Goal: Task Accomplishment & Management: Use online tool/utility

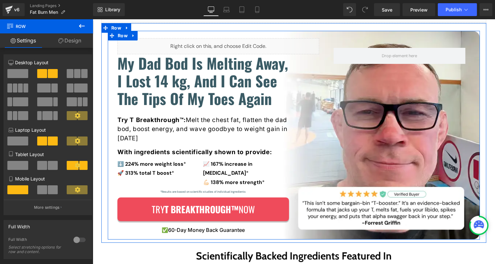
click at [476, 92] on div "Liquid My Dad Bod Is Melting Away, I Lost 14 kg, And I Can See The Tips Of My T…" at bounding box center [293, 135] width 372 height 195
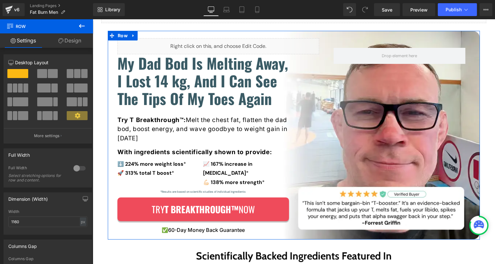
click at [64, 41] on link "Design" at bounding box center [69, 40] width 46 height 14
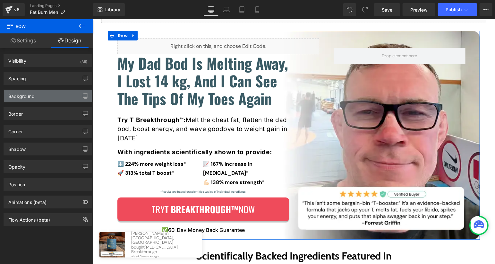
click at [50, 98] on div "Background" at bounding box center [48, 96] width 88 height 12
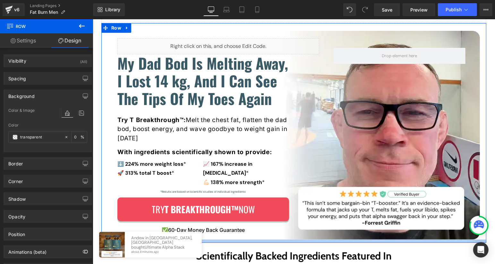
click at [298, 239] on div at bounding box center [293, 240] width 385 height 3
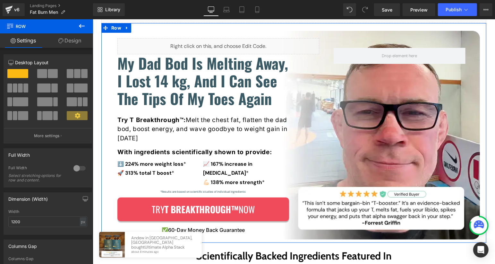
click at [79, 42] on link "Design" at bounding box center [69, 40] width 46 height 14
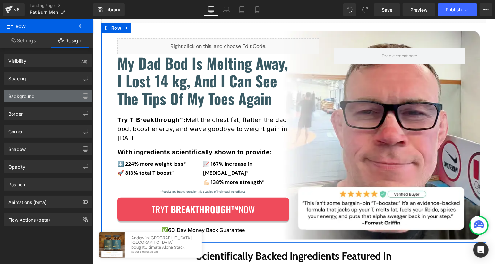
click at [49, 98] on div "Background" at bounding box center [48, 96] width 88 height 12
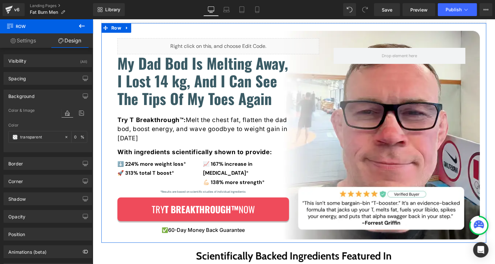
click at [404, 28] on div "Liquid My Dad Bod Is Melting Away, I Lost 14 kg, And I Can See The Tips Of My T…" at bounding box center [293, 132] width 385 height 219
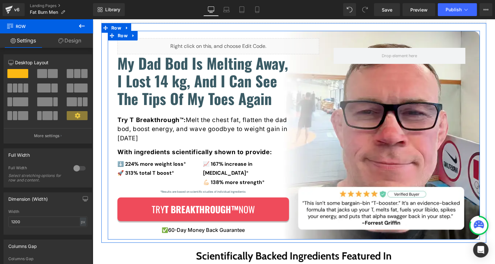
click at [419, 37] on div "Liquid My Dad Bod Is Melting Away, I Lost 14 kg, And I Can See The Tips Of My T…" at bounding box center [293, 134] width 372 height 208
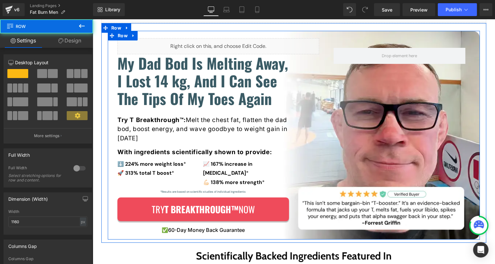
click at [420, 36] on div "Liquid My Dad Bod Is Melting Away, I Lost 14 kg, And I Can See The Tips Of My T…" at bounding box center [293, 134] width 372 height 208
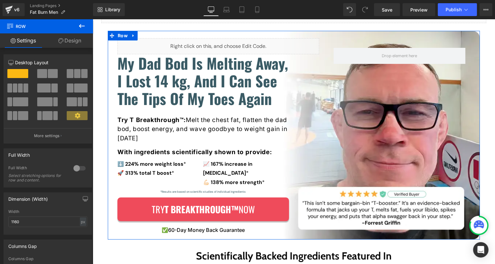
click at [81, 42] on link "Design" at bounding box center [69, 40] width 46 height 14
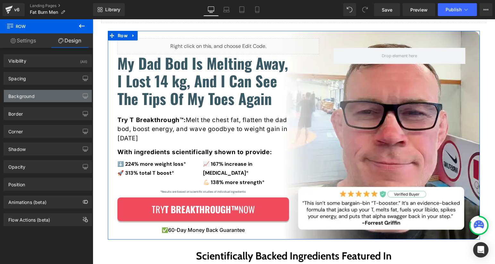
click at [45, 90] on div "Background" at bounding box center [48, 96] width 88 height 12
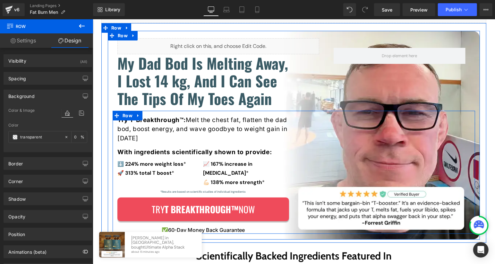
click at [348, 133] on div "Try T Breakthrough™: Melt the chest fat, flatten the dad bod, boost energy, and…" at bounding box center [293, 171] width 362 height 123
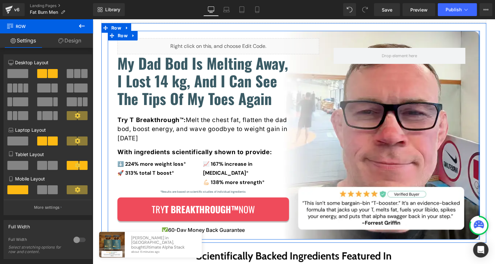
click at [478, 149] on div "Liquid My Dad Bod Is Melting Away, I Lost 14 kg, And I Can See The Tips Of My T…" at bounding box center [293, 134] width 372 height 208
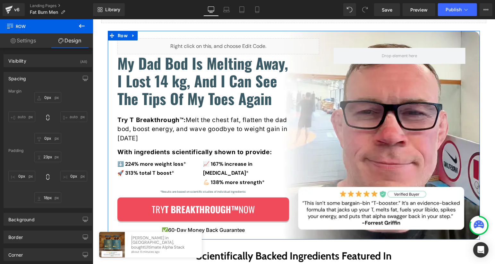
click at [45, 76] on div "Spacing" at bounding box center [48, 78] width 88 height 12
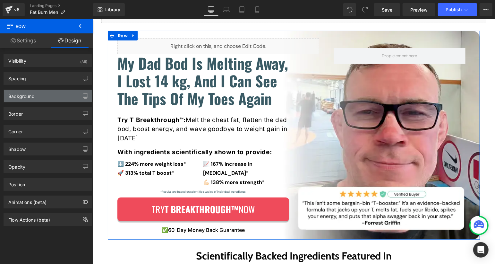
click at [41, 97] on div "Background" at bounding box center [48, 96] width 88 height 12
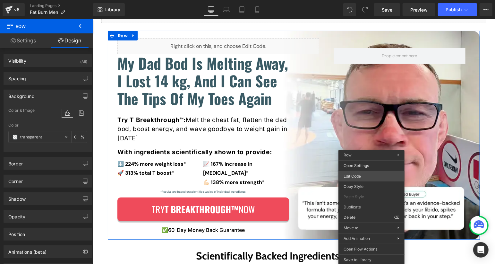
click at [382, 0] on div "You are previewing how the will restyle your page. You can not edit Elements in…" at bounding box center [247, 0] width 495 height 0
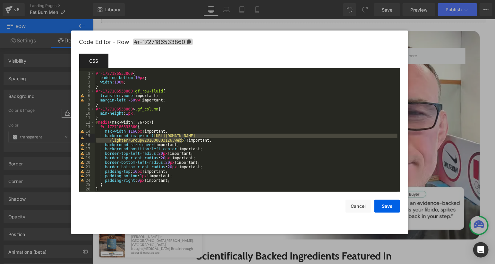
drag, startPoint x: 156, startPoint y: 136, endPoint x: 182, endPoint y: 140, distance: 26.4
click at [182, 140] on div "#r-1727186533860 { padding-bottom : 10 px ; width : 100 % ; } #r-1727186533860 …" at bounding box center [246, 135] width 303 height 129
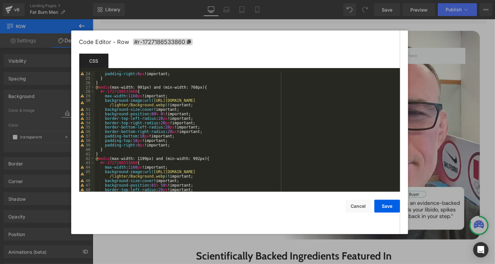
scroll to position [105, 0]
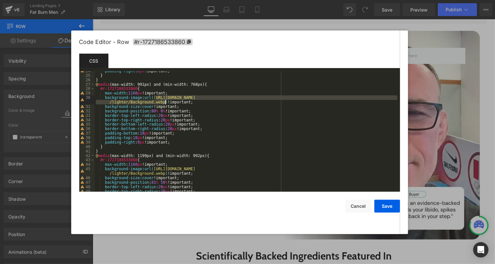
drag, startPoint x: 156, startPoint y: 98, endPoint x: 165, endPoint y: 103, distance: 9.6
click at [165, 103] on div "padding-right : 0 px !important; } } @ media (max-width: 991px) and (min-width:…" at bounding box center [246, 133] width 303 height 129
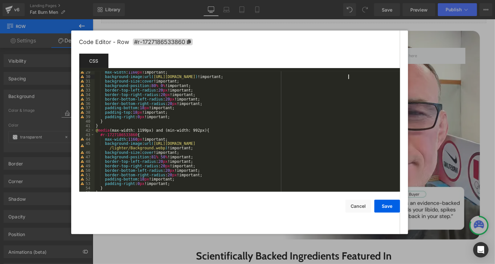
scroll to position [126, 0]
drag, startPoint x: 157, startPoint y: 143, endPoint x: 164, endPoint y: 147, distance: 8.4
click at [164, 147] on div "max-width : 1160 px !important; background-image : url( [URL][DOMAIN_NAME] ) !i…" at bounding box center [246, 134] width 303 height 129
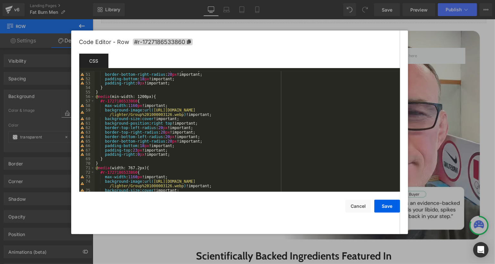
scroll to position [223, 0]
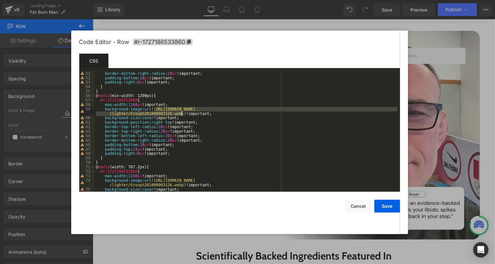
drag, startPoint x: 156, startPoint y: 111, endPoint x: 182, endPoint y: 114, distance: 26.2
click at [182, 114] on div "border-bottom-left-radius : 20 px !important; border-bottom-right-radius : 20 p…" at bounding box center [246, 131] width 303 height 129
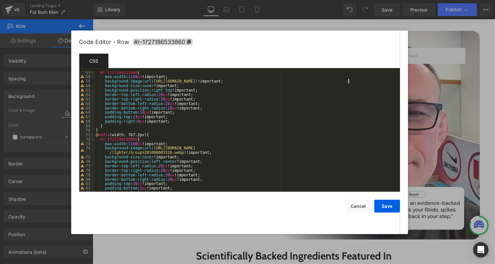
scroll to position [262, 0]
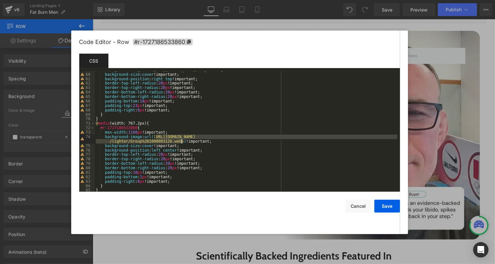
drag, startPoint x: 157, startPoint y: 135, endPoint x: 182, endPoint y: 140, distance: 26.2
click at [182, 140] on div "background-image : url( [URL][DOMAIN_NAME] ) !important; background-size : cove…" at bounding box center [246, 132] width 303 height 129
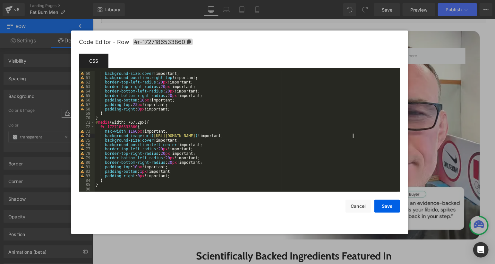
scroll to position [263, 0]
click at [385, 206] on button "Save" at bounding box center [387, 205] width 26 height 13
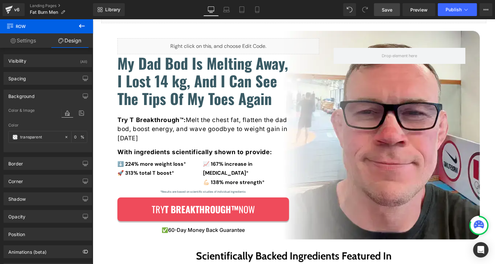
click at [394, 10] on link "Save" at bounding box center [387, 9] width 26 height 13
click at [80, 26] on icon at bounding box center [82, 26] width 6 height 4
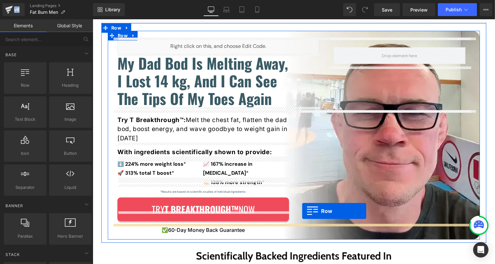
drag, startPoint x: 122, startPoint y: 93, endPoint x: 302, endPoint y: 211, distance: 214.8
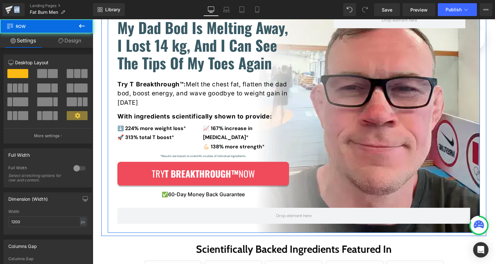
scroll to position [110, 0]
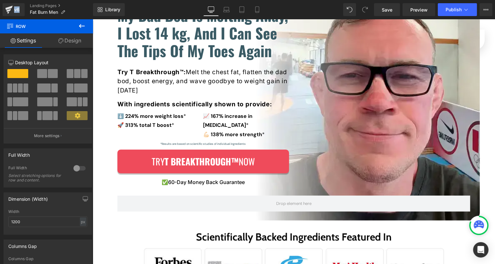
click at [81, 28] on icon at bounding box center [82, 26] width 8 height 8
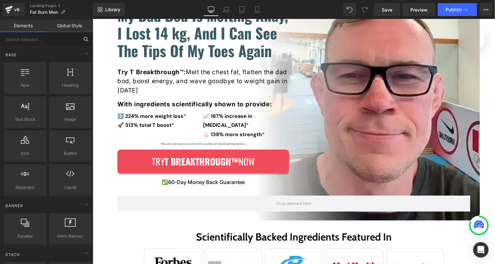
click at [59, 39] on input "text" at bounding box center [39, 39] width 79 height 14
type input "code"
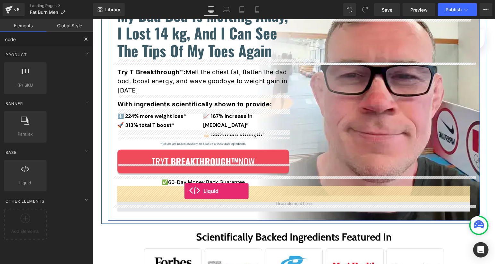
drag, startPoint x: 176, startPoint y: 191, endPoint x: 184, endPoint y: 190, distance: 8.4
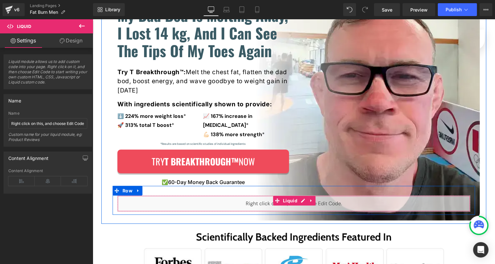
click at [259, 195] on div "Liquid" at bounding box center [293, 203] width 353 height 16
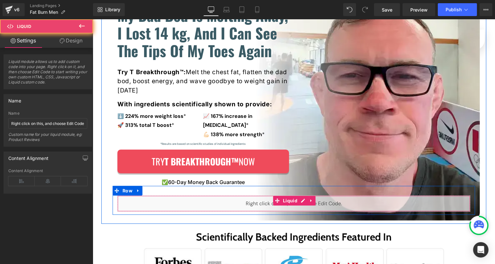
click at [259, 195] on div "Liquid" at bounding box center [293, 203] width 353 height 16
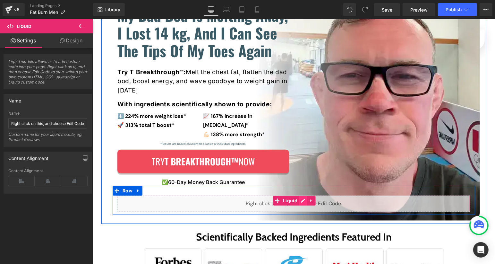
click at [301, 195] on div "Liquid" at bounding box center [293, 203] width 353 height 16
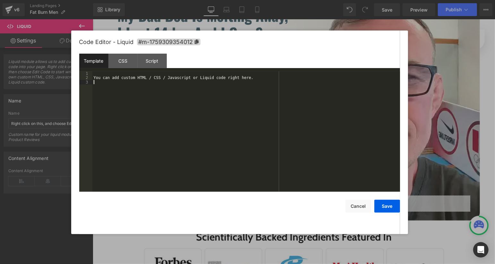
click at [273, 151] on div "You can add custom HTML / CSS / Javascript or Liquid code right here." at bounding box center [245, 135] width 307 height 129
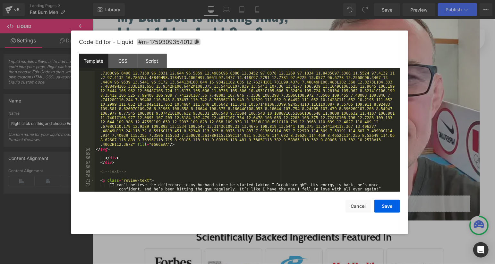
scroll to position [779, 0]
click at [123, 58] on div "CSS" at bounding box center [122, 61] width 29 height 14
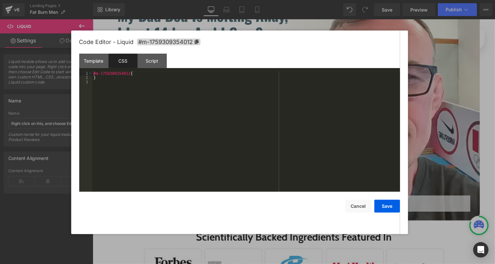
click at [167, 94] on div "#m-1759309354012 { }" at bounding box center [245, 135] width 307 height 129
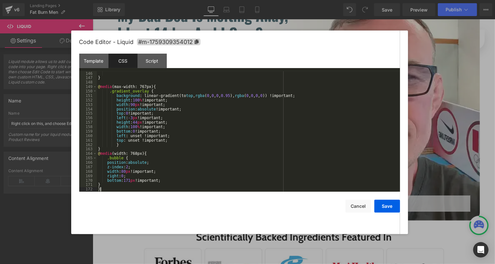
scroll to position [645, 0]
click at [388, 209] on button "Save" at bounding box center [387, 205] width 26 height 13
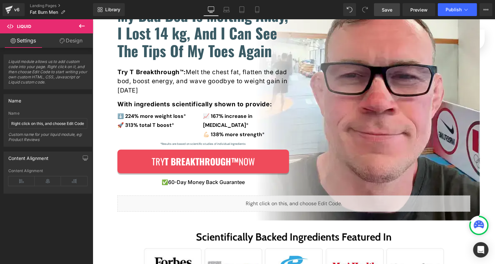
click at [392, 9] on span "Save" at bounding box center [387, 9] width 11 height 7
click at [418, 10] on span "Preview" at bounding box center [418, 9] width 17 height 7
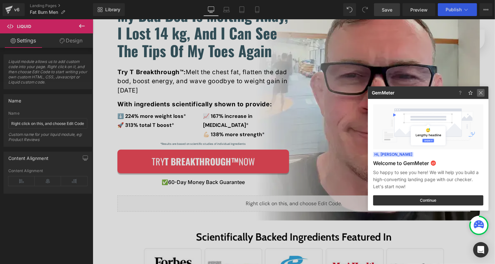
click at [481, 95] on img at bounding box center [481, 93] width 8 height 8
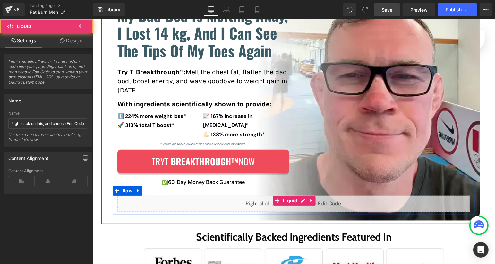
click at [363, 195] on div "Liquid" at bounding box center [293, 203] width 353 height 16
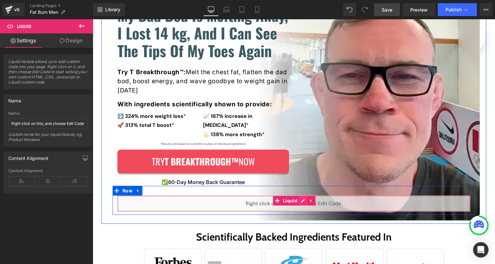
click at [299, 195] on div "Liquid" at bounding box center [293, 203] width 353 height 16
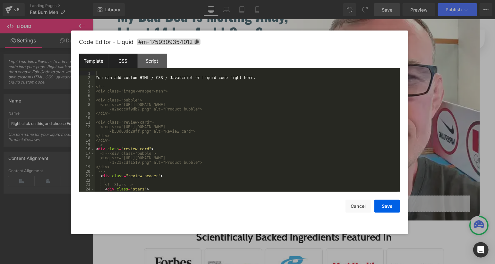
click at [127, 62] on div "CSS" at bounding box center [122, 61] width 29 height 14
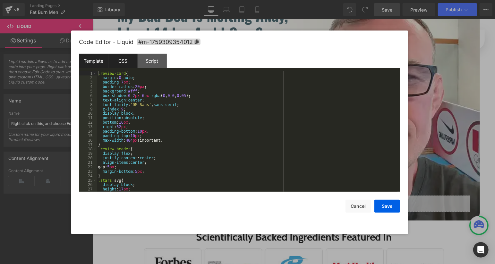
click at [103, 63] on div "Template" at bounding box center [93, 61] width 29 height 14
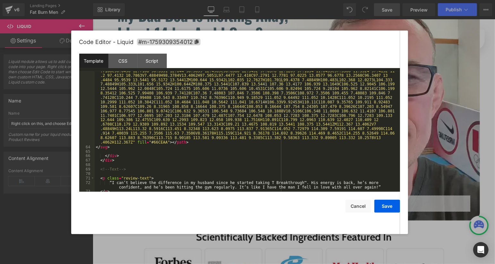
scroll to position [802, 0]
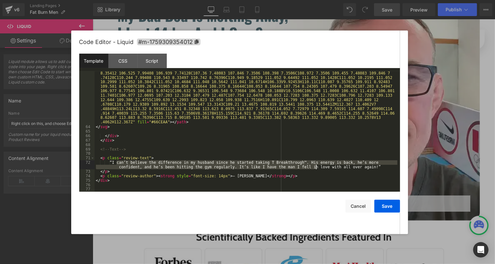
drag, startPoint x: 117, startPoint y: 162, endPoint x: 317, endPoint y: 165, distance: 200.4
click at [317, 165] on div "< path d = "M45.1523 13.4062L42.1303 5.3627H43.1759L45.7154 12.3835L48.2778 5.3…" at bounding box center [246, 31] width 303 height 436
click at [244, 172] on div "< path d = "M45.1523 13.4062L42.1303 5.3627H43.1759L45.7154 12.3835L48.2778 5.3…" at bounding box center [246, 31] width 303 height 436
drag, startPoint x: 117, startPoint y: 163, endPoint x: 378, endPoint y: 168, distance: 261.7
click at [379, 167] on div "< path d = "M45.1523 13.4062L42.1303 5.3627H43.1759L45.7154 12.3835L48.2778 5.3…" at bounding box center [246, 31] width 303 height 436
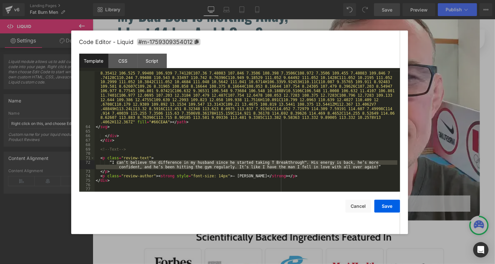
click at [378, 170] on div "< path d = "M45.1523 13.4062L42.1303 5.3627H43.1759L45.7154 12.3835L48.2778 5.3…" at bounding box center [246, 31] width 303 height 436
drag, startPoint x: 117, startPoint y: 162, endPoint x: 379, endPoint y: 168, distance: 261.7
click at [379, 168] on div "< path d = "M45.1523 13.4062L42.1303 5.3627H43.1759L45.7154 12.3835L48.2778 5.3…" at bounding box center [246, 31] width 303 height 436
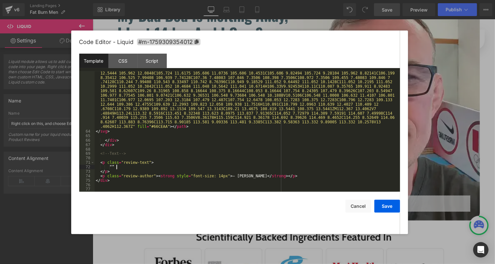
scroll to position [797, 0]
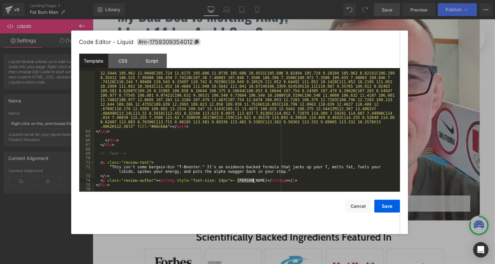
drag, startPoint x: 238, startPoint y: 181, endPoint x: 253, endPoint y: 181, distance: 15.4
click at [253, 181] on div "< path d = "M45.1523 13.4062L42.1303 5.3627H43.1759L45.7154 12.3835L48.2778 5.3…" at bounding box center [246, 35] width 303 height 436
click at [130, 67] on div "CSS" at bounding box center [122, 61] width 29 height 14
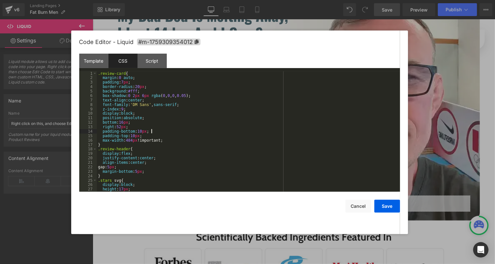
click at [169, 133] on div ".review-card { margin : 0 auto ; padding : 7 px ; border-radius : 20 px ; backg…" at bounding box center [247, 135] width 300 height 129
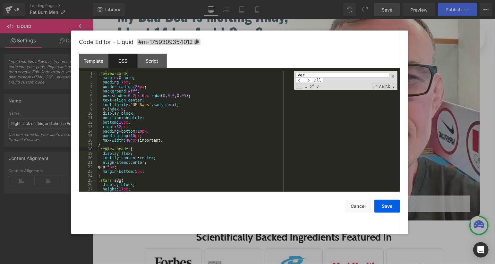
scroll to position [78, 0]
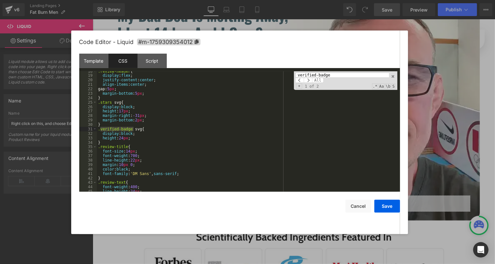
type input "verified-badge"
click at [119, 122] on div ".review-header { display : flex ; justify-content : center ; align-items : cent…" at bounding box center [247, 133] width 300 height 129
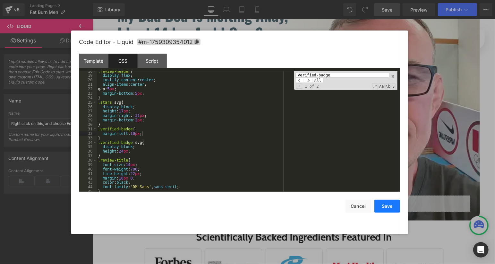
click at [383, 207] on button "Save" at bounding box center [387, 205] width 26 height 13
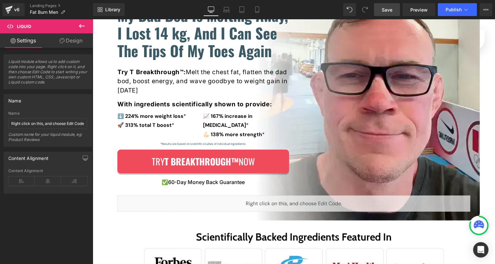
click at [392, 13] on link "Save" at bounding box center [387, 9] width 26 height 13
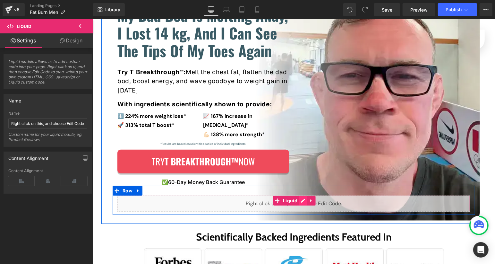
click at [299, 195] on div "Liquid" at bounding box center [293, 203] width 353 height 16
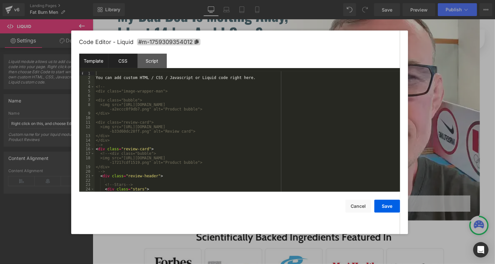
click at [130, 67] on div "CSS" at bounding box center [122, 61] width 29 height 14
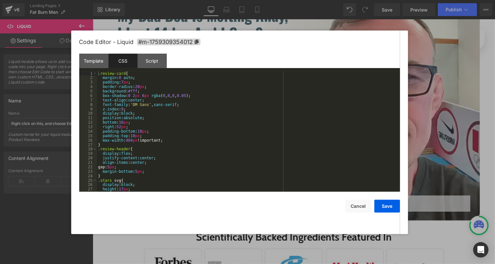
click at [174, 128] on div ".review-card { margin : 0 auto ; padding : 7 px ; border-radius : 20 px ; backg…" at bounding box center [247, 135] width 300 height 129
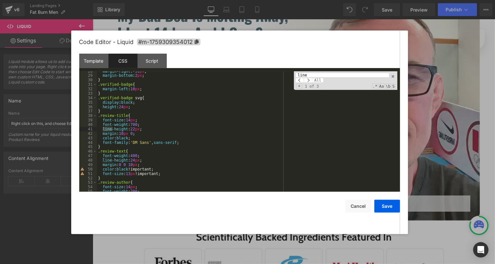
scroll to position [122, 0]
type input "line-height"
click at [137, 161] on div "margin-right : -31 px ; margin-bottom : 2 px ; } .verified-badge { margin-left …" at bounding box center [247, 133] width 300 height 129
click at [392, 205] on button "Save" at bounding box center [387, 205] width 26 height 13
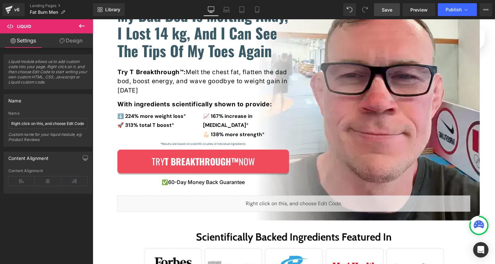
click at [392, 12] on span "Save" at bounding box center [387, 9] width 11 height 7
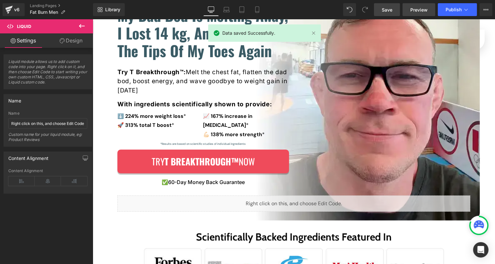
click at [416, 13] on link "Preview" at bounding box center [418, 9] width 33 height 13
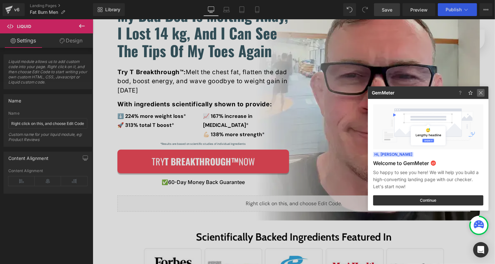
click at [481, 93] on img at bounding box center [481, 93] width 8 height 8
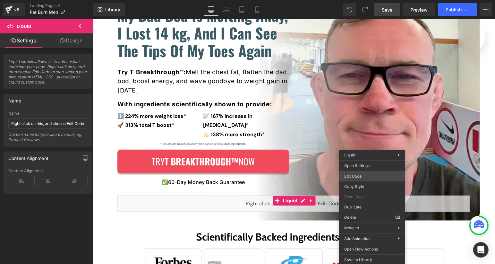
click at [372, 0] on div "Liquid You are previewing how the will restyle your page. You can not edit Elem…" at bounding box center [247, 0] width 495 height 0
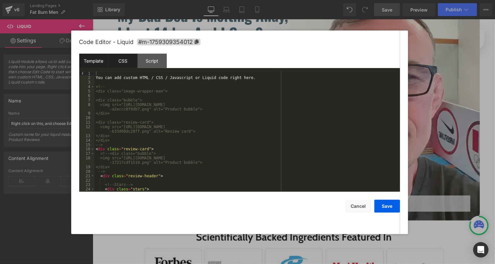
click at [124, 58] on div "CSS" at bounding box center [122, 61] width 29 height 14
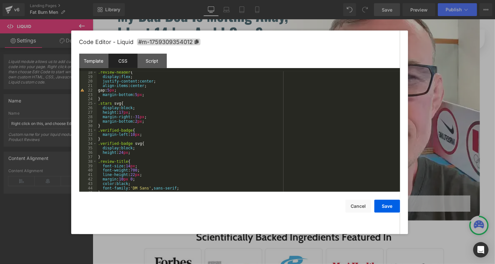
scroll to position [84, 0]
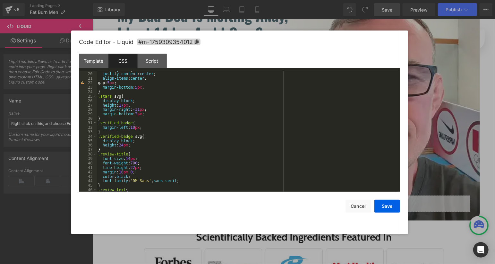
click at [150, 134] on div "display : flex ; justify-content : center ; align-items : center ; gap: 5 px ; …" at bounding box center [247, 131] width 300 height 129
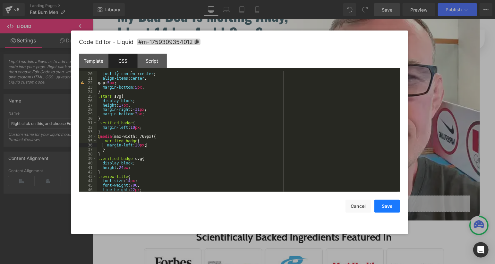
click at [384, 202] on button "Save" at bounding box center [387, 205] width 26 height 13
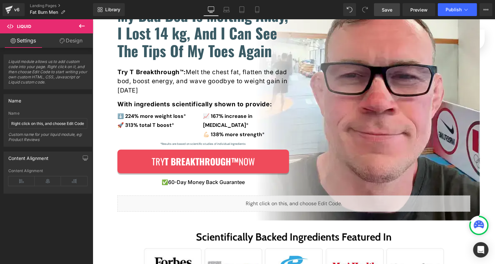
click at [387, 11] on span "Save" at bounding box center [387, 9] width 11 height 7
click at [381, 7] on link "Save" at bounding box center [387, 9] width 26 height 13
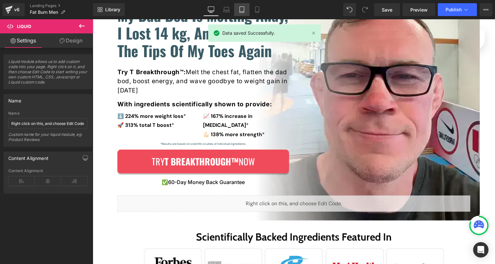
click at [238, 10] on link "Tablet" at bounding box center [241, 9] width 15 height 13
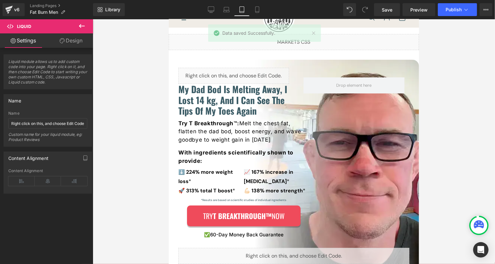
scroll to position [43, 0]
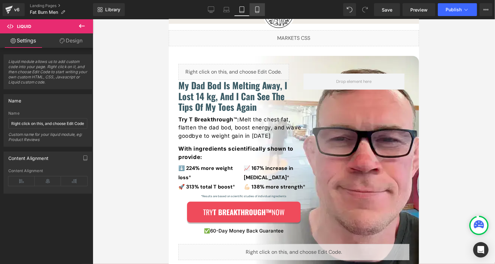
click at [254, 13] on link "Mobile" at bounding box center [256, 9] width 15 height 13
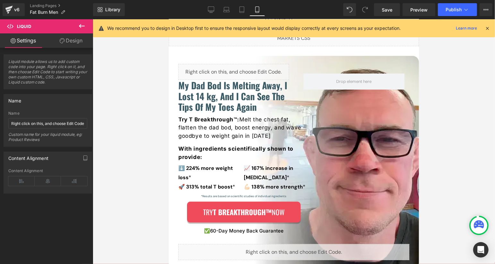
scroll to position [171, 0]
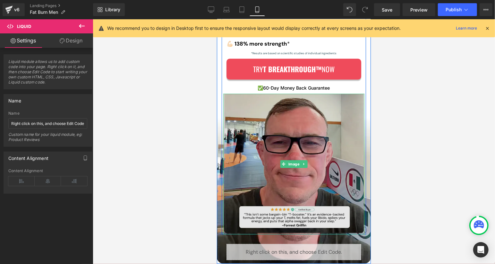
click at [296, 145] on img at bounding box center [293, 163] width 141 height 141
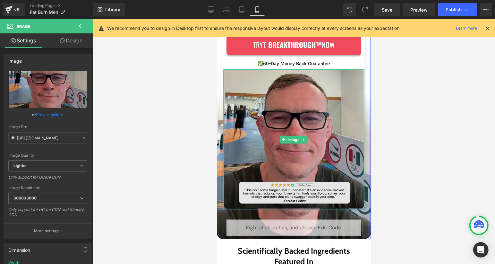
scroll to position [197, 0]
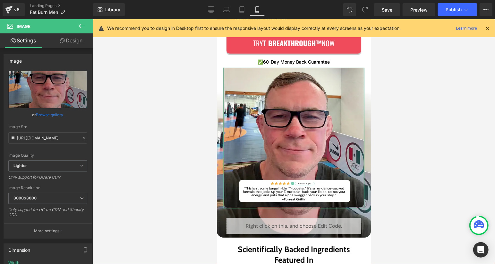
click at [73, 45] on link "Design" at bounding box center [71, 40] width 46 height 14
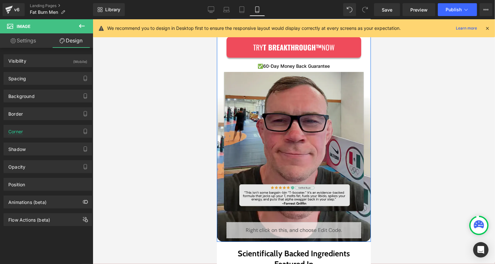
scroll to position [195, 0]
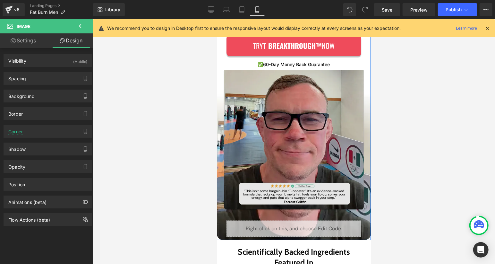
click at [294, 160] on img at bounding box center [293, 140] width 141 height 141
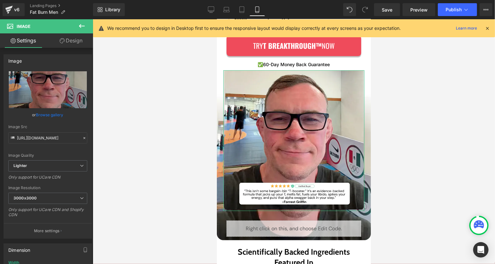
click at [77, 43] on link "Design" at bounding box center [71, 40] width 46 height 14
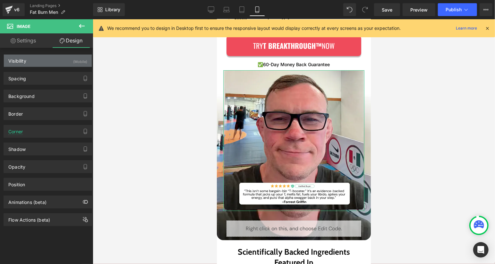
click at [61, 64] on div "Visibility (Mobile)" at bounding box center [48, 61] width 88 height 12
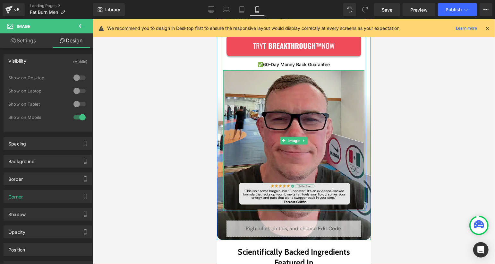
click at [259, 102] on img at bounding box center [293, 140] width 141 height 141
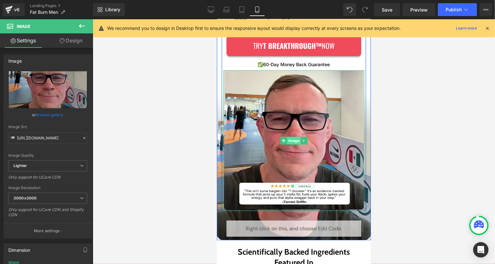
click at [296, 137] on div "Image" at bounding box center [293, 140] width 141 height 141
click at [301, 141] on link at bounding box center [303, 140] width 7 height 8
click at [305, 141] on icon at bounding box center [307, 140] width 4 height 4
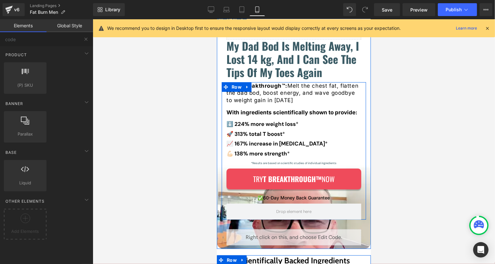
scroll to position [44, 0]
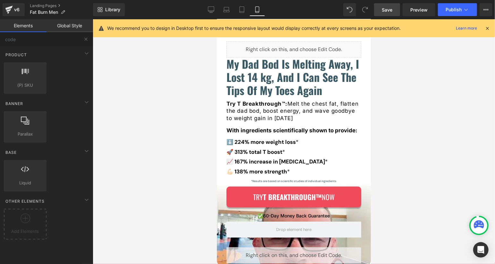
click at [389, 14] on link "Save" at bounding box center [387, 9] width 26 height 13
click at [418, 11] on span "Preview" at bounding box center [418, 9] width 17 height 7
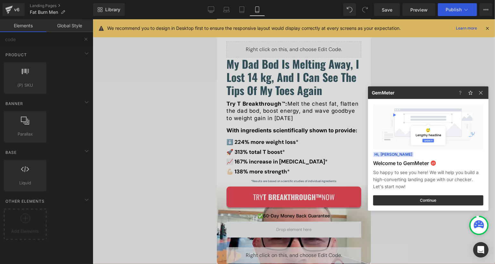
click at [296, 206] on div at bounding box center [247, 132] width 495 height 264
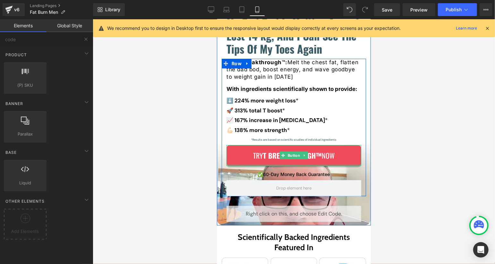
scroll to position [92, 0]
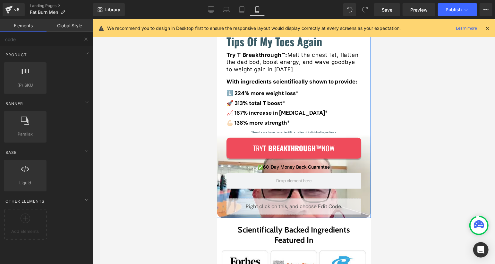
click at [290, 205] on div "Liquid" at bounding box center [293, 206] width 135 height 16
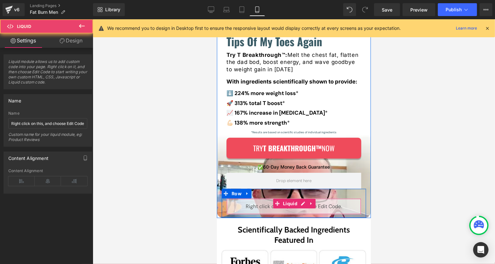
click at [290, 204] on div "Liquid" at bounding box center [293, 206] width 135 height 16
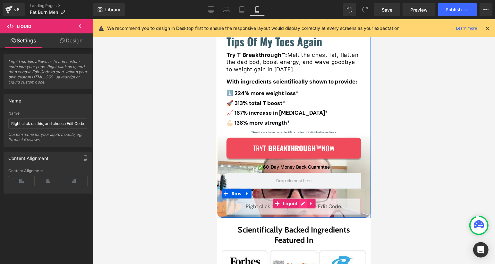
click at [304, 204] on div "Liquid" at bounding box center [293, 206] width 135 height 16
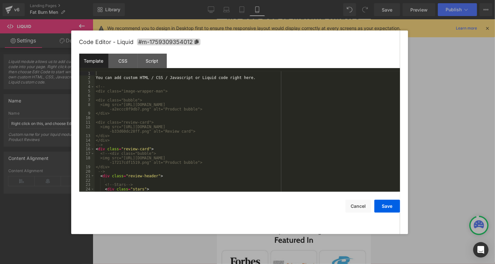
click at [159, 80] on div "You can add custom HTML / CSS / Javascript or Liquid code right here. <!-- <div…" at bounding box center [246, 135] width 303 height 129
click at [158, 77] on div "You can add custom HTML / CSS / Javascript or Liquid code right here. <!-- <div…" at bounding box center [246, 135] width 303 height 129
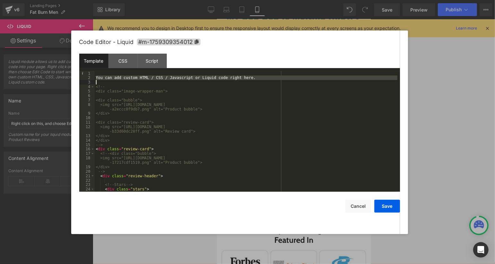
click at [158, 77] on div "You can add custom HTML / CSS / Javascript or Liquid code right here. <!-- <div…" at bounding box center [246, 135] width 303 height 129
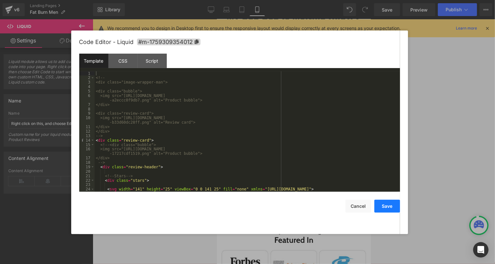
click at [388, 208] on button "Save" at bounding box center [387, 205] width 26 height 13
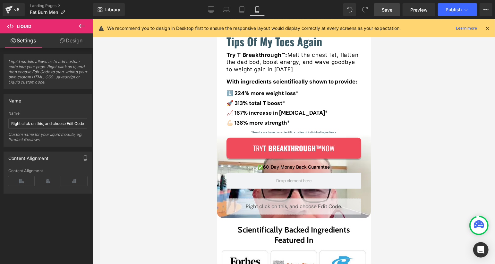
click at [388, 8] on span "Save" at bounding box center [387, 9] width 11 height 7
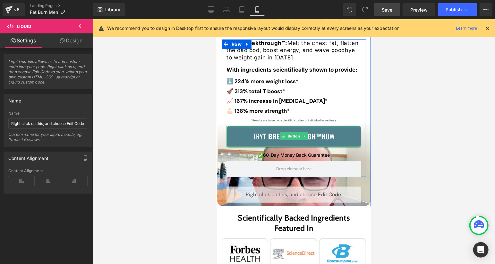
scroll to position [106, 0]
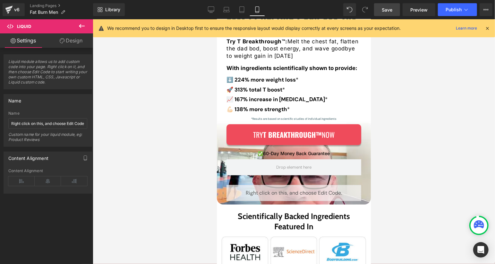
click at [82, 28] on icon at bounding box center [82, 26] width 8 height 8
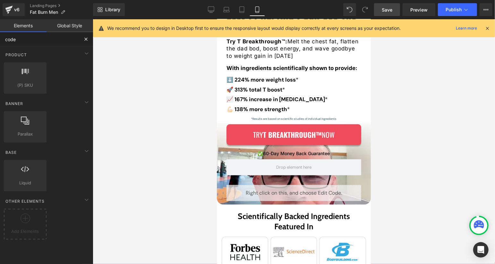
click at [34, 38] on input "code" at bounding box center [39, 39] width 79 height 14
type input "image"
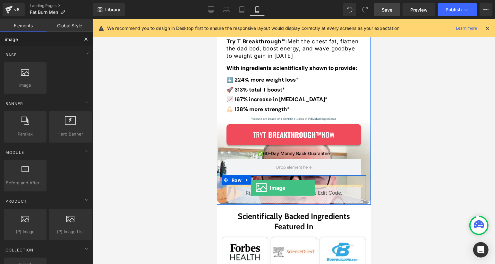
drag, startPoint x: 241, startPoint y: 97, endPoint x: 250, endPoint y: 187, distance: 90.6
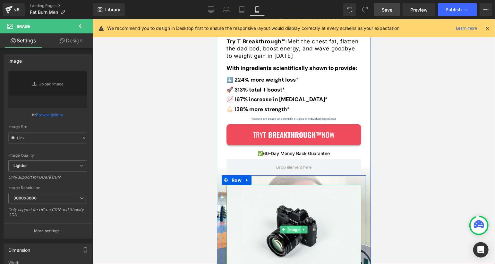
click at [289, 186] on div "Image" at bounding box center [293, 228] width 135 height 89
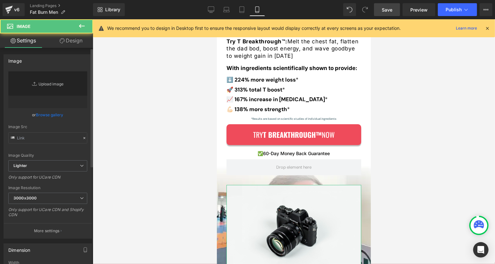
click at [65, 81] on link "Replace Image" at bounding box center [47, 89] width 79 height 37
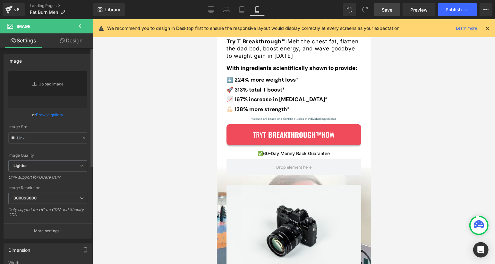
type input "C:\fakepath\Background (1) (1).jpg"
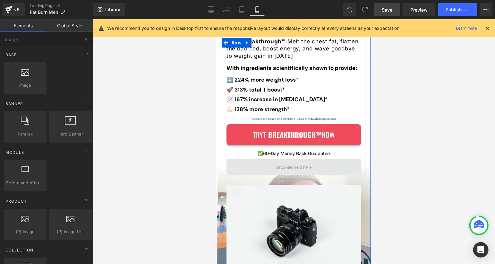
click at [303, 171] on span at bounding box center [294, 167] width 40 height 10
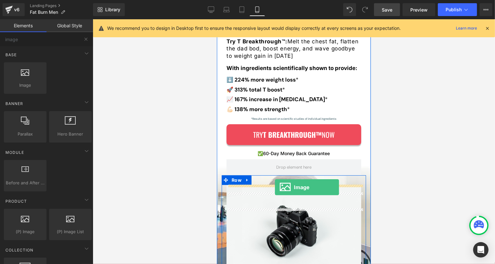
drag, startPoint x: 247, startPoint y: 99, endPoint x: 275, endPoint y: 188, distance: 92.9
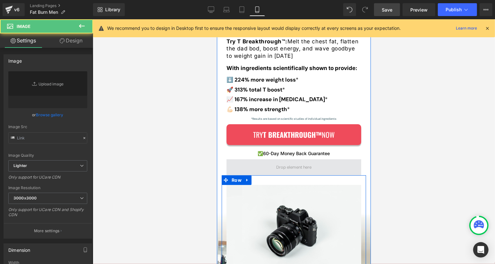
type input "//[DOMAIN_NAME][URL]"
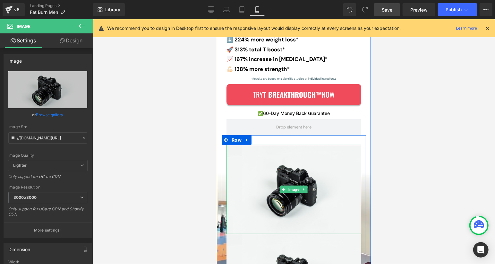
scroll to position [150, 0]
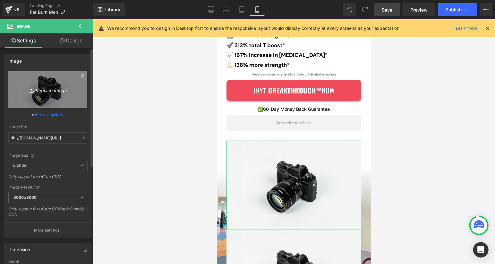
click at [42, 91] on icon "Replace Image" at bounding box center [47, 90] width 51 height 8
type input "C:\fakepath\Background (1) (1).jpg"
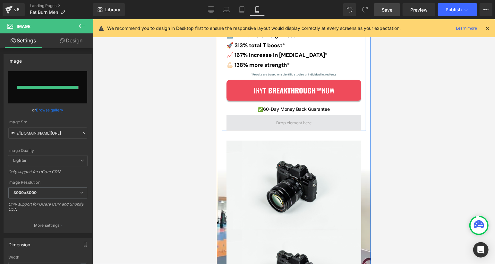
type input "[URL][DOMAIN_NAME]"
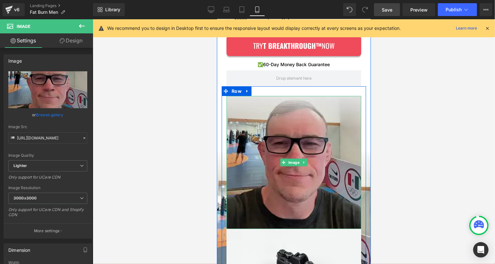
scroll to position [198, 0]
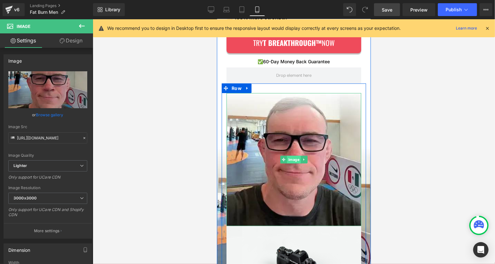
click at [290, 160] on div "Image" at bounding box center [293, 159] width 135 height 133
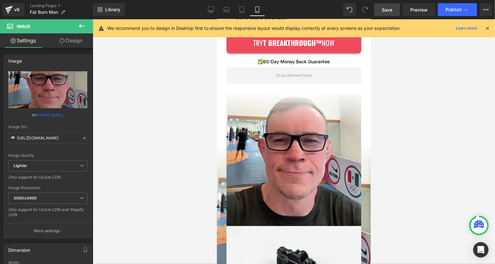
click at [384, 11] on span "Save" at bounding box center [387, 9] width 11 height 7
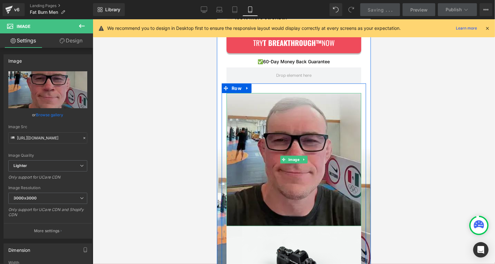
click at [288, 154] on img at bounding box center [293, 159] width 135 height 133
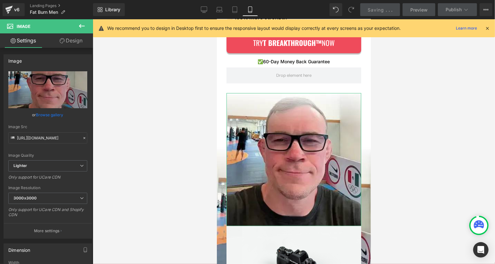
click at [76, 45] on link "Design" at bounding box center [71, 40] width 46 height 14
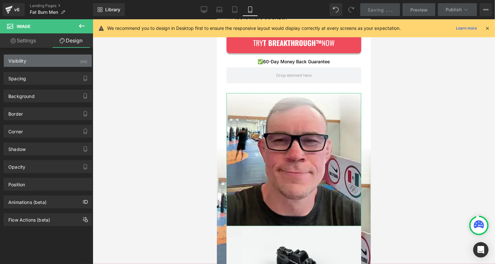
click at [61, 62] on div "Visibility (All)" at bounding box center [48, 61] width 88 height 12
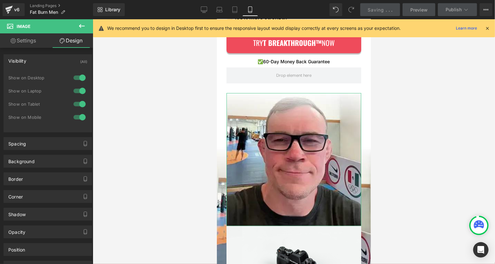
click at [77, 78] on div at bounding box center [79, 77] width 15 height 10
click at [78, 90] on div at bounding box center [79, 91] width 15 height 10
click at [79, 101] on div at bounding box center [79, 104] width 15 height 10
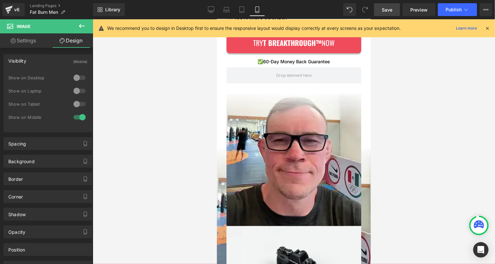
click at [388, 6] on link "Save" at bounding box center [387, 9] width 26 height 13
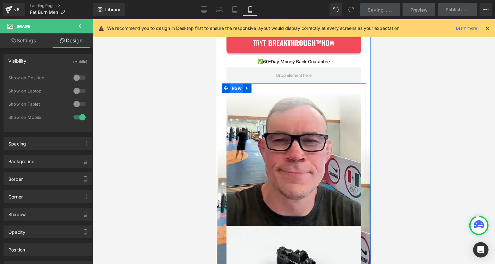
click at [237, 89] on span "Row" at bounding box center [236, 88] width 13 height 10
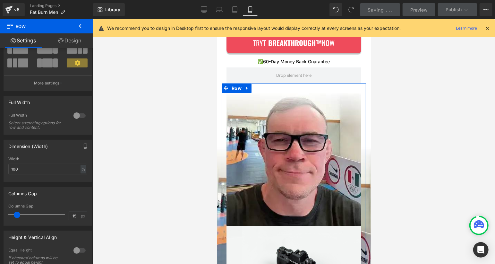
scroll to position [55, 0]
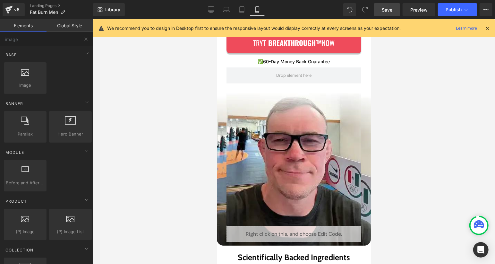
click at [390, 12] on span "Save" at bounding box center [387, 9] width 11 height 7
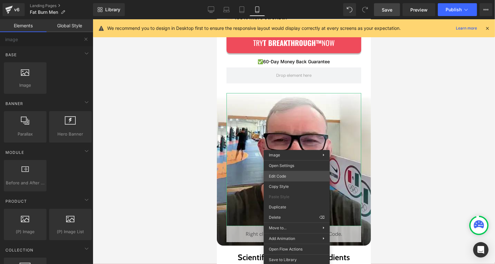
click at [288, 0] on div "Image You are previewing how the will restyle your page. You can not edit Eleme…" at bounding box center [247, 0] width 495 height 0
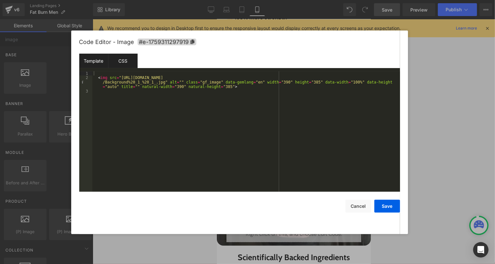
click at [130, 63] on div "CSS" at bounding box center [122, 61] width 29 height 14
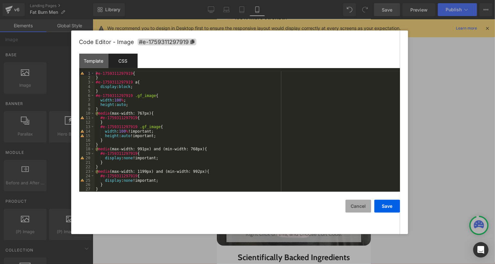
click at [368, 207] on button "Cancel" at bounding box center [358, 205] width 26 height 13
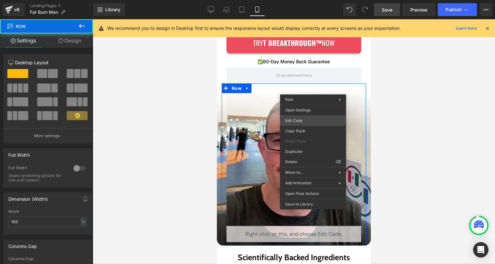
click at [320, 0] on div "Image You are previewing how the will restyle your page. You can not edit Eleme…" at bounding box center [247, 0] width 495 height 0
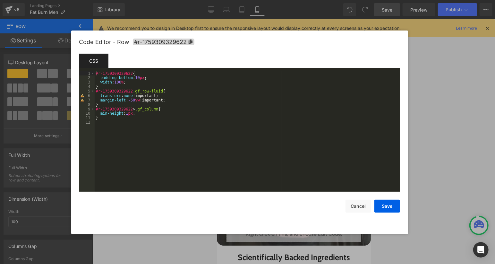
click at [141, 130] on div "#r-1759309329622 { padding-bottom : 10 px ; width : 100 % ; } #r-1759309329622 …" at bounding box center [247, 135] width 305 height 129
paste textarea
click at [390, 206] on button "Save" at bounding box center [387, 205] width 26 height 13
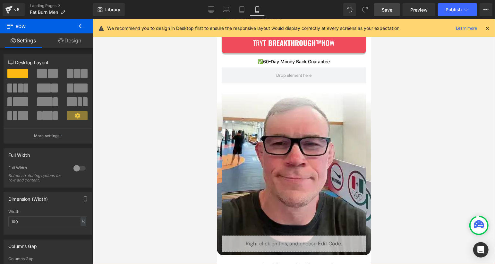
click at [394, 10] on link "Save" at bounding box center [387, 9] width 26 height 13
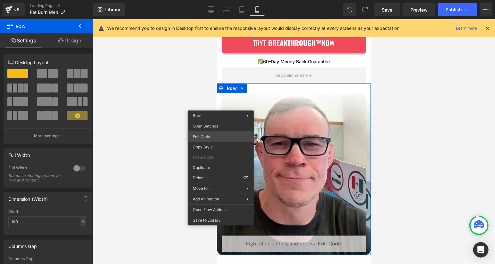
click at [225, 0] on div "Image You are previewing how the will restyle your page. You can not edit Eleme…" at bounding box center [247, 0] width 495 height 0
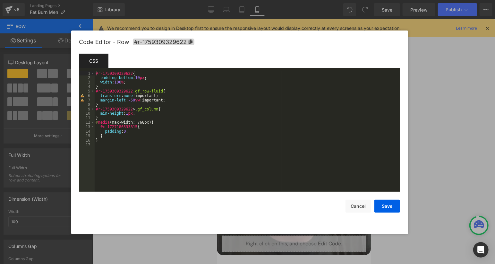
click at [132, 138] on div "#r-1759309329622 { padding-bottom : 10 px ; width : 100 % ; } #r-1759309329622 …" at bounding box center [247, 135] width 305 height 129
paste textarea
click at [131, 131] on div "#r-1759309329622 { padding-bottom : 10 px ; width : 100 % ; } #r-1759309329622 …" at bounding box center [247, 135] width 305 height 129
click at [390, 204] on button "Save" at bounding box center [387, 205] width 26 height 13
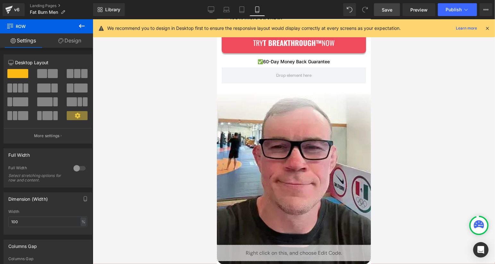
click at [393, 11] on link "Save" at bounding box center [387, 9] width 26 height 13
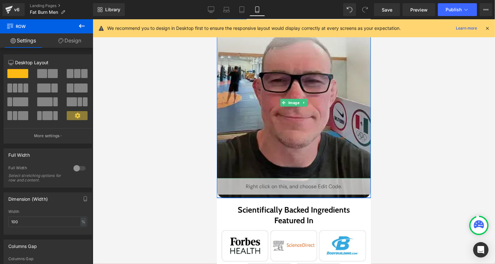
scroll to position [294, 0]
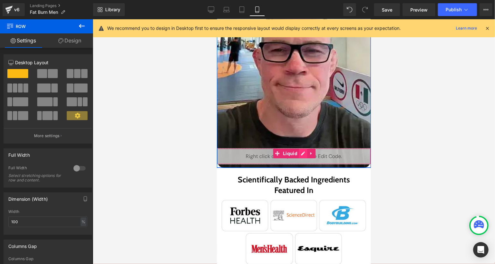
click at [300, 151] on div "Liquid" at bounding box center [293, 156] width 154 height 16
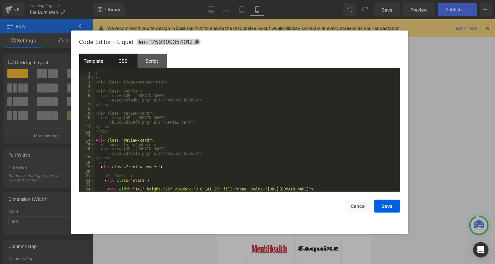
click at [135, 65] on div "CSS" at bounding box center [122, 61] width 29 height 14
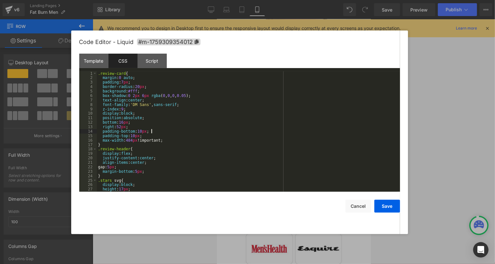
click at [199, 132] on div ".review-card { margin : 0 auto ; padding : 7 px ; border-radius : 20 px ; backg…" at bounding box center [247, 135] width 300 height 129
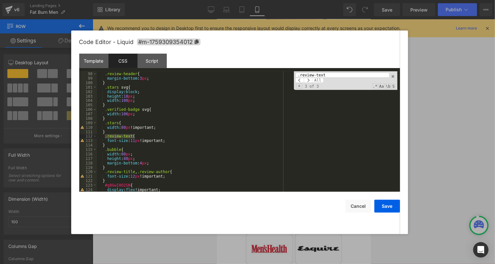
scroll to position [432, 0]
type input ".review-text"
click at [185, 140] on div "} .review-header { margin-bottom : 3 px ; } .stars svg { display : block ; heig…" at bounding box center [247, 131] width 300 height 129
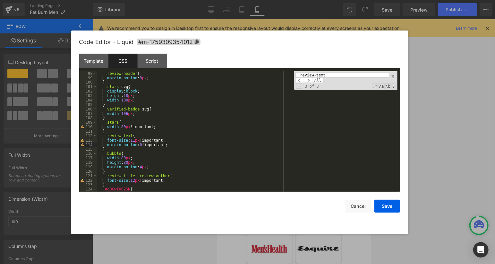
click at [185, 144] on div "} .review-header { margin-bottom : 3 px ; } .stars svg { display : block ; heig…" at bounding box center [247, 131] width 300 height 129
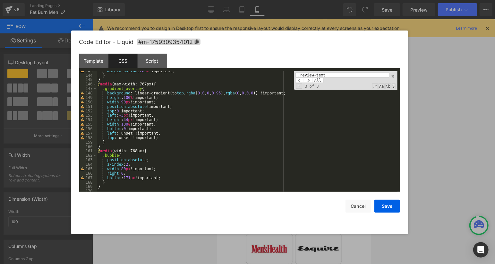
scroll to position [632, 0]
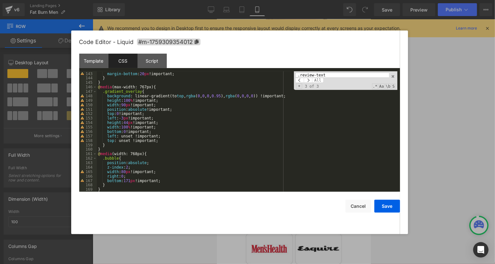
click at [168, 146] on div ".bubble { margin-bottom : 20 px !important; } } @ media (max-width: 767px) { .g…" at bounding box center [247, 131] width 300 height 129
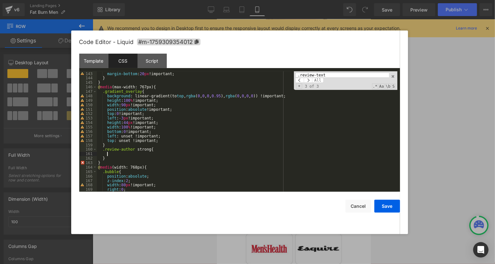
paste textarea
click at [389, 203] on button "Save" at bounding box center [387, 205] width 26 height 13
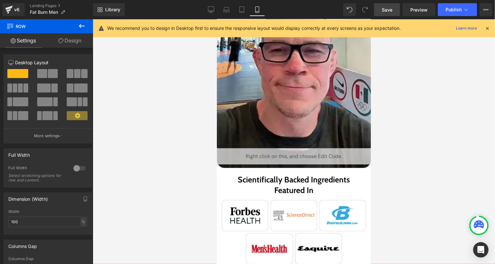
click at [392, 9] on span "Save" at bounding box center [387, 9] width 11 height 7
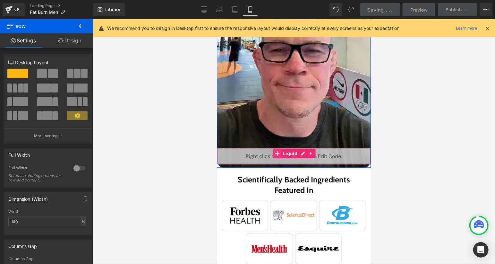
click at [298, 153] on link "Liquid" at bounding box center [286, 153] width 26 height 10
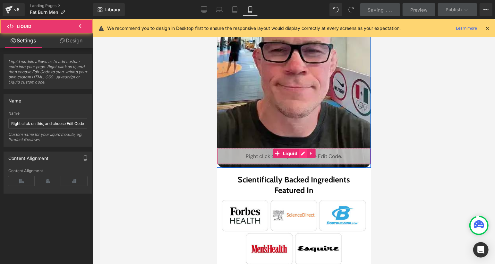
click at [300, 153] on div "Liquid" at bounding box center [293, 156] width 154 height 16
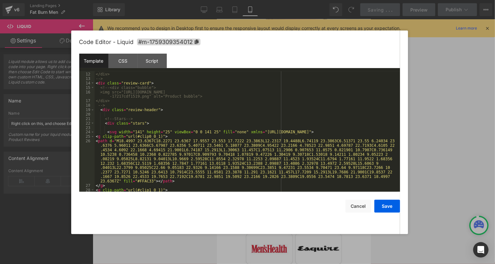
scroll to position [61, 0]
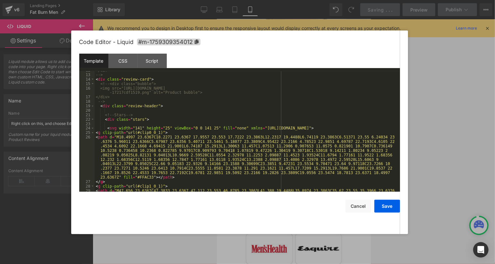
click at [126, 68] on div "Template CSS Script Data" at bounding box center [239, 63] width 321 height 18
click at [126, 66] on div "CSS" at bounding box center [122, 61] width 29 height 14
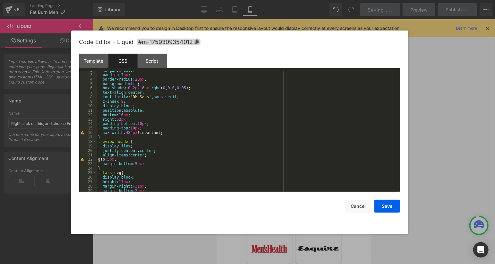
scroll to position [7, 0]
click at [187, 148] on div "margin : 0 auto ; padding : 7 px ; border-radius : 20 px ; background : #fff ; …" at bounding box center [247, 132] width 300 height 129
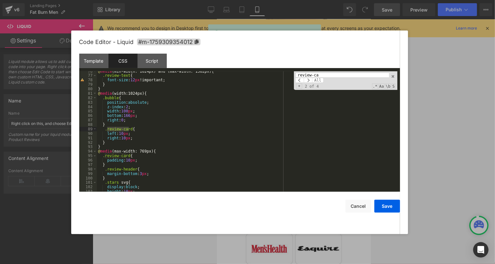
scroll to position [336, 0]
type input "review-card"
click at [157, 161] on div "@ media (min-width: 1024px) and (max-width: 1382px) { .review-text { font-size …" at bounding box center [247, 133] width 300 height 129
click at [383, 204] on button "Save" at bounding box center [387, 205] width 26 height 13
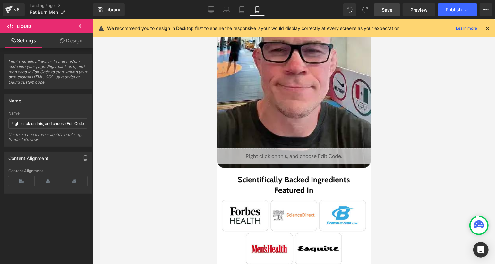
click at [394, 11] on link "Save" at bounding box center [387, 9] width 26 height 13
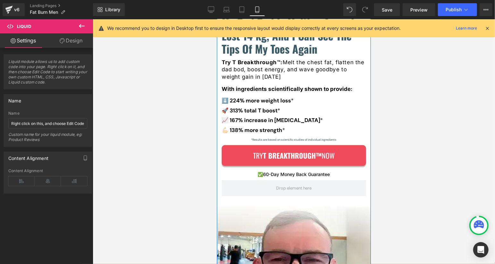
scroll to position [79, 0]
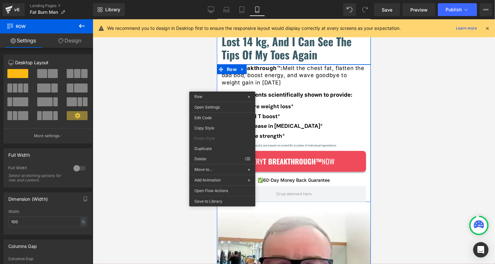
click at [219, 55] on div "Liquid My Dad Bod Is Melting Away, I Lost 14 kg, And I Can See The Tips Of My T…" at bounding box center [293, 32] width 154 height 55
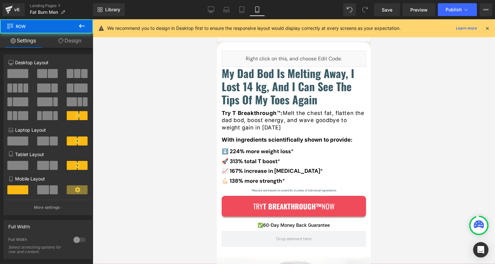
scroll to position [13, 0]
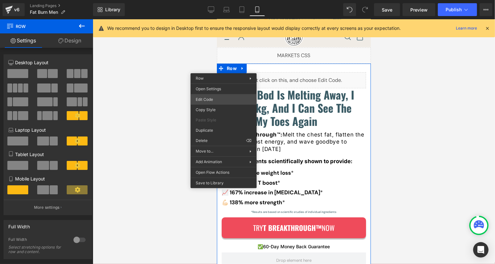
click at [228, 0] on div "Liquid You are previewing how the will restyle your page. You can not edit Elem…" at bounding box center [247, 0] width 495 height 0
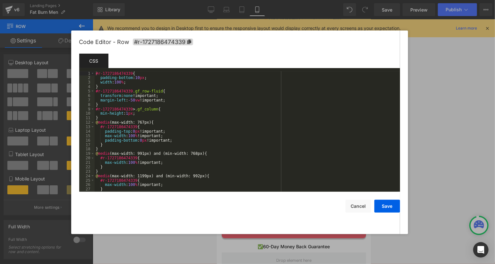
click at [182, 107] on div "#r-1727186474339 { padding-bottom : 10 px ; width : 100 % ; } #r-1727186474339 …" at bounding box center [246, 135] width 303 height 129
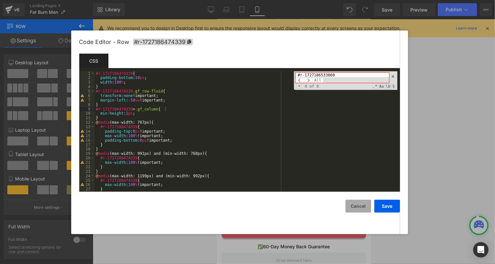
type input "#r-1727186533860"
click at [356, 206] on button "Cancel" at bounding box center [358, 205] width 26 height 13
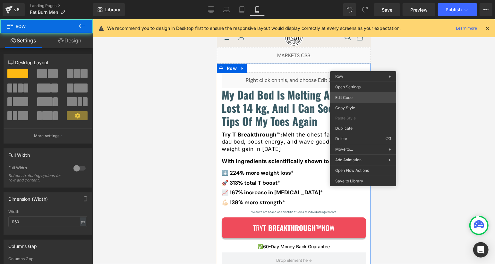
click at [370, 0] on div "Liquid You are previewing how the will restyle your page. You can not edit Elem…" at bounding box center [247, 0] width 495 height 0
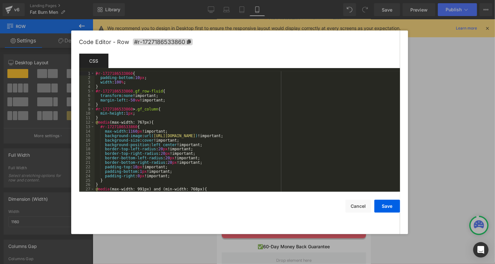
click at [293, 96] on div "#r-1727186533860 { padding-bottom : 10 px ; width : 100 % ; } #r-1727186533860 …" at bounding box center [246, 135] width 303 height 129
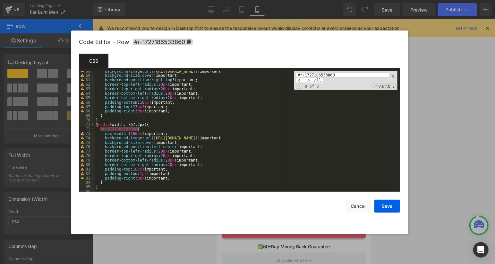
scroll to position [0, 0]
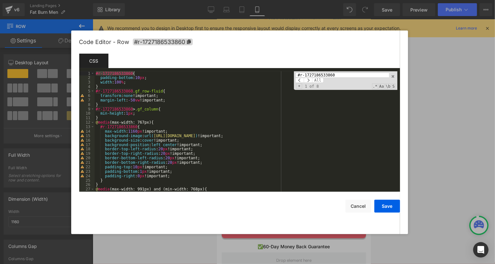
type input "#r-1727186533860"
click at [164, 136] on div "#r-1727186533860 { padding-bottom : 10 px ; width : 100 % ; } #r-1727186533860 …" at bounding box center [246, 135] width 303 height 129
click at [395, 209] on button "Save" at bounding box center [387, 205] width 26 height 13
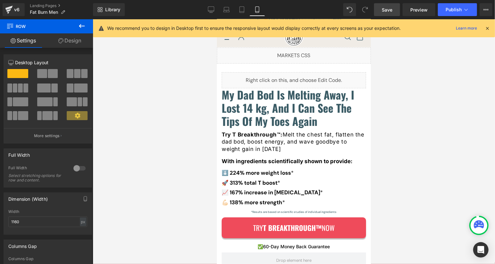
click at [388, 13] on link "Save" at bounding box center [387, 9] width 26 height 13
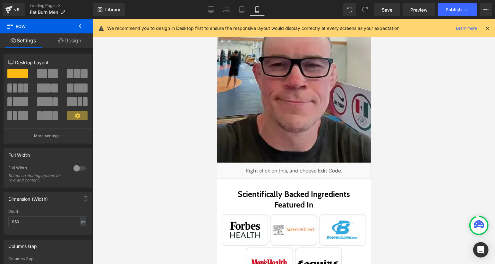
scroll to position [286, 0]
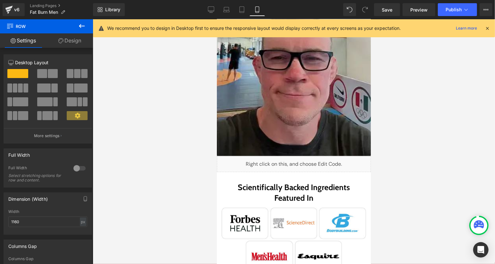
click at [267, 119] on img at bounding box center [293, 80] width 154 height 152
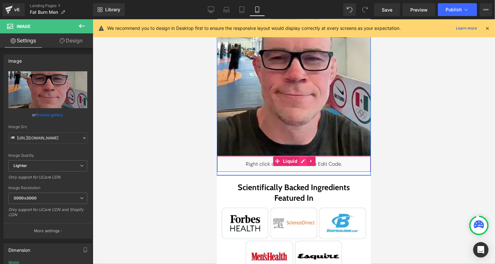
click at [299, 159] on div "Liquid" at bounding box center [293, 164] width 154 height 16
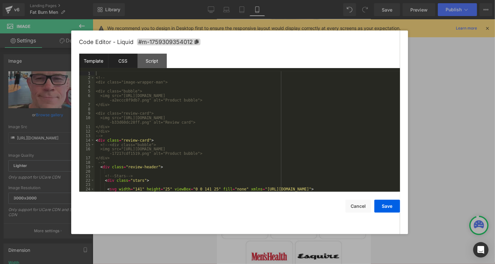
click at [130, 63] on div "CSS" at bounding box center [122, 61] width 29 height 14
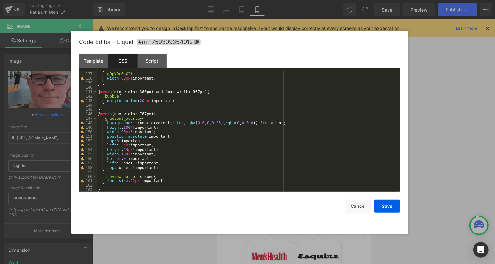
scroll to position [650, 0]
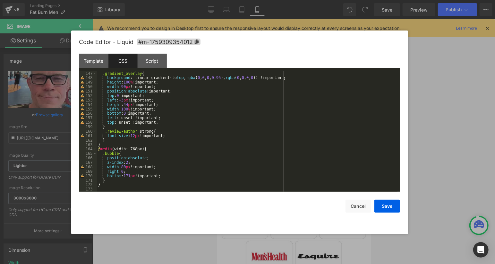
click at [192, 181] on div ".gradient_overlay { background : linear-gradient(to top , rgba ( 0 , 0 , 0 , 0.…" at bounding box center [247, 135] width 300 height 129
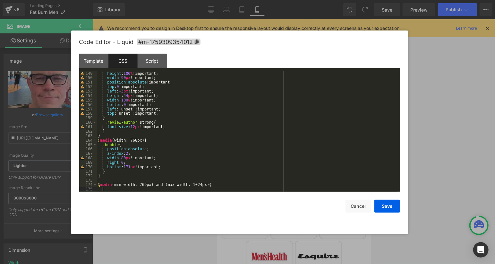
scroll to position [668, 0]
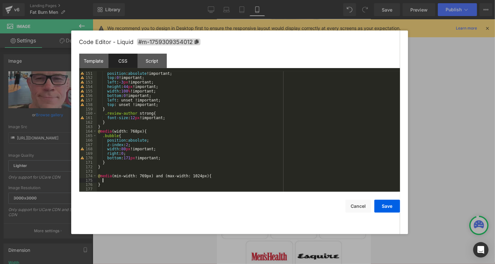
paste textarea
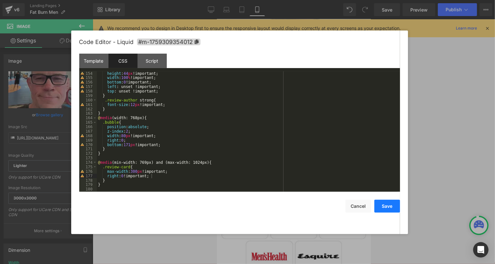
click at [381, 203] on button "Save" at bounding box center [387, 205] width 26 height 13
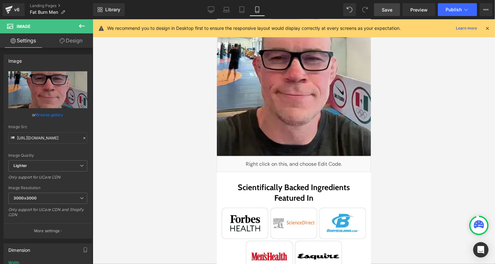
click at [385, 6] on span "Save" at bounding box center [387, 9] width 11 height 7
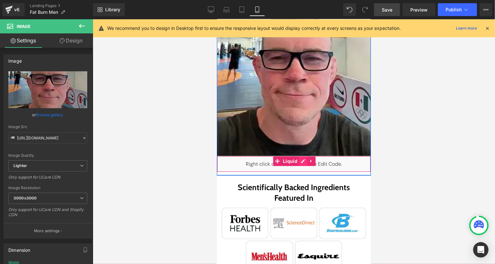
click at [305, 161] on div "Liquid" at bounding box center [293, 164] width 154 height 16
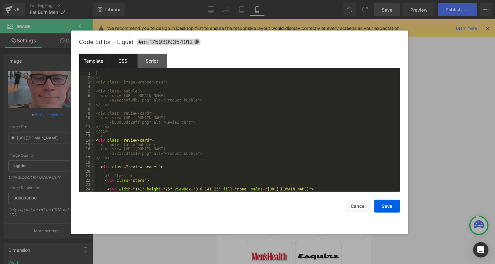
click at [124, 60] on div "CSS" at bounding box center [122, 61] width 29 height 14
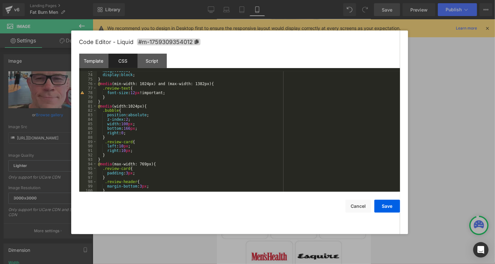
scroll to position [677, 0]
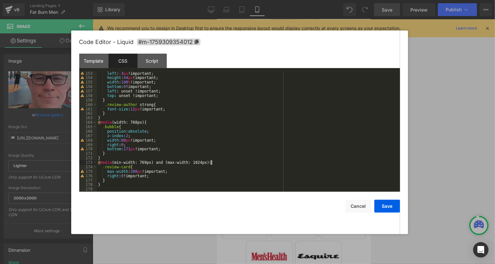
click at [213, 164] on div "left : -3 px !important; height : 44 px !important; width : 100 % !important; b…" at bounding box center [247, 135] width 300 height 129
click at [379, 206] on button "Save" at bounding box center [387, 205] width 26 height 13
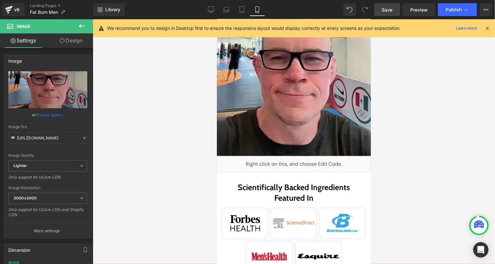
click at [388, 13] on link "Save" at bounding box center [387, 9] width 26 height 13
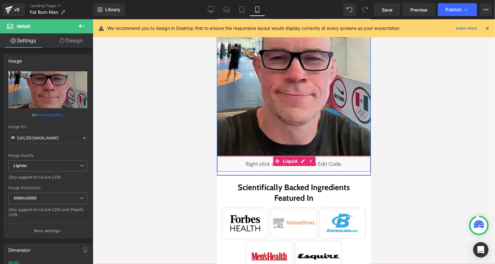
click at [300, 158] on div "Liquid" at bounding box center [293, 164] width 154 height 16
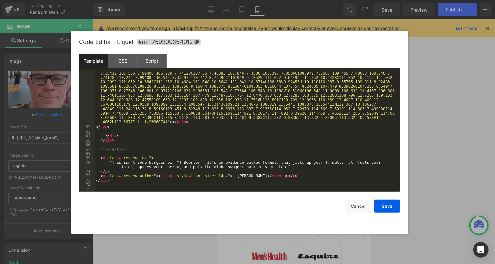
scroll to position [793, 0]
click at [122, 58] on div "CSS" at bounding box center [122, 61] width 29 height 14
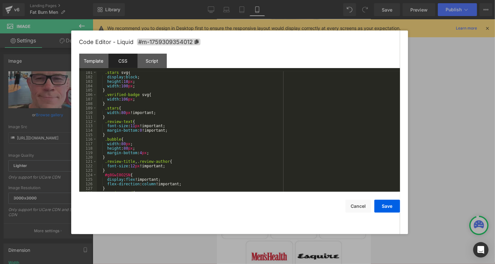
scroll to position [677, 0]
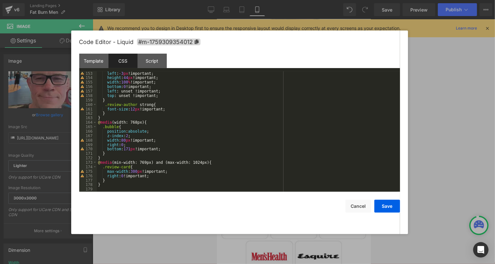
click at [147, 163] on div "left : -3 px !important; height : 44 px !important; width : 100 % !important; b…" at bounding box center [247, 135] width 300 height 129
click at [388, 201] on button "Save" at bounding box center [387, 205] width 26 height 13
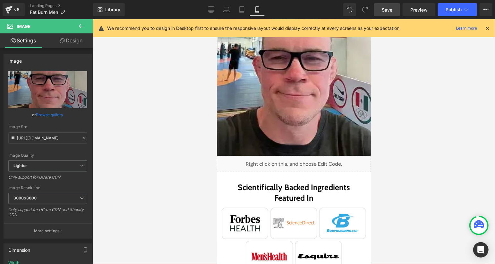
click at [389, 4] on link "Save" at bounding box center [387, 9] width 26 height 13
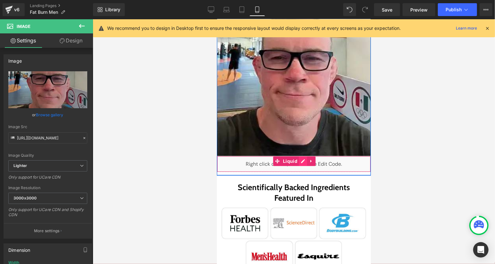
click at [304, 161] on div "Liquid" at bounding box center [293, 164] width 154 height 16
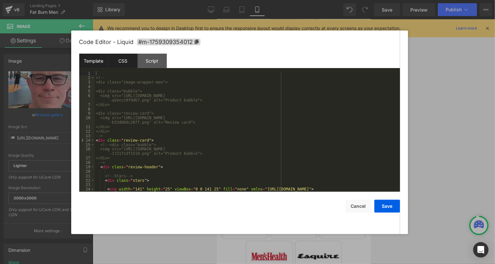
click at [117, 61] on div "CSS" at bounding box center [122, 61] width 29 height 14
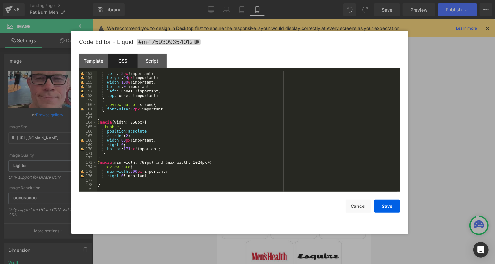
click at [157, 176] on div "left : -3 px !important; height : 44 px !important; width : 100 % !important; b…" at bounding box center [247, 135] width 300 height 129
drag, startPoint x: 127, startPoint y: 181, endPoint x: 109, endPoint y: 181, distance: 17.3
click at [109, 181] on div "left : -3 px !important; height : 44 px !important; width : 100 % !important; b…" at bounding box center [247, 135] width 300 height 129
drag, startPoint x: 158, startPoint y: 176, endPoint x: 117, endPoint y: 175, distance: 41.7
click at [117, 175] on div "left : -3 px !important; height : 44 px !important; width : 100 % !important; b…" at bounding box center [247, 135] width 300 height 129
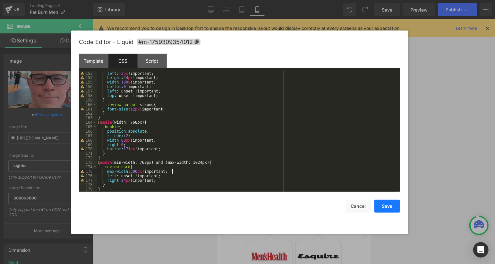
click at [382, 203] on button "Save" at bounding box center [387, 205] width 26 height 13
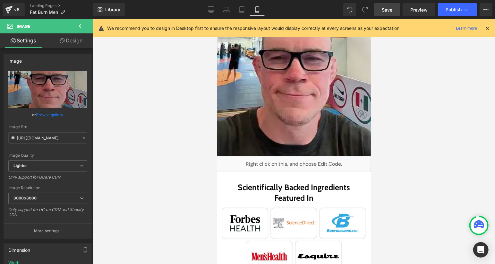
click at [390, 9] on span "Save" at bounding box center [387, 9] width 11 height 7
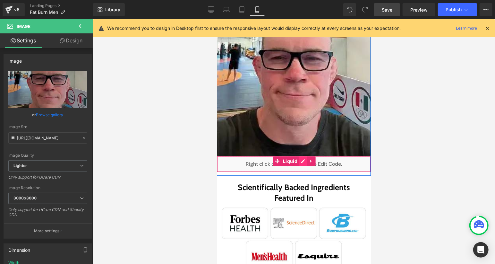
click at [301, 162] on div "Liquid" at bounding box center [293, 164] width 154 height 16
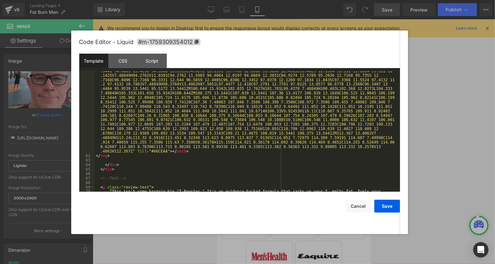
scroll to position [793, 0]
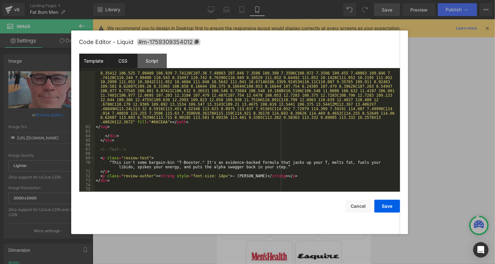
click at [118, 58] on div "CSS" at bounding box center [122, 61] width 29 height 14
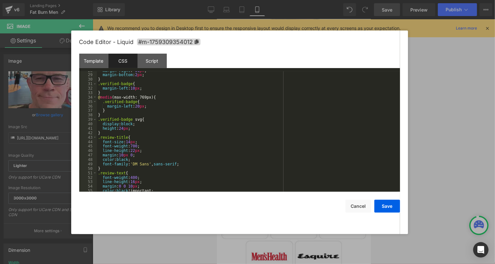
scroll to position [681, 0]
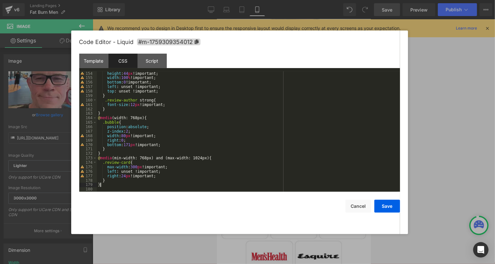
click at [145, 186] on div "height : 44 px !important; width : 100 % !important; bottom : 0 !important; lef…" at bounding box center [247, 135] width 300 height 129
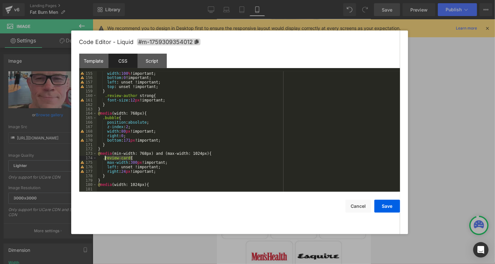
drag, startPoint x: 136, startPoint y: 158, endPoint x: 103, endPoint y: 158, distance: 33.0
click at [103, 158] on div "width : 100 % !important; bottom : 0 !important; left : unset !important; top :…" at bounding box center [247, 135] width 300 height 129
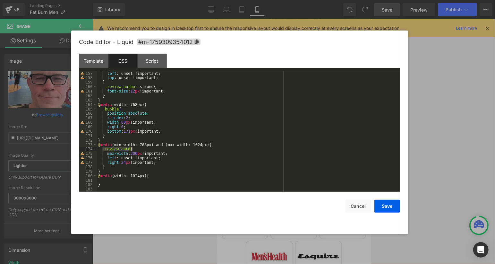
click at [149, 181] on div "left : unset !important; top : unset !important; } .review-author strong { font…" at bounding box center [247, 135] width 300 height 129
paste textarea
click at [379, 204] on button "Save" at bounding box center [387, 205] width 26 height 13
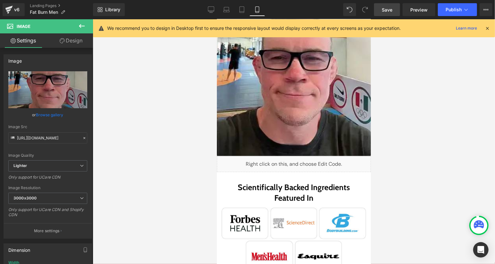
click at [388, 15] on link "Save" at bounding box center [387, 9] width 26 height 13
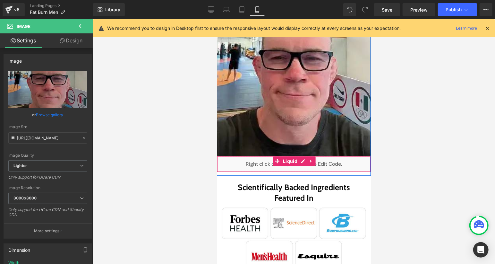
click at [304, 160] on div "Liquid" at bounding box center [293, 164] width 154 height 16
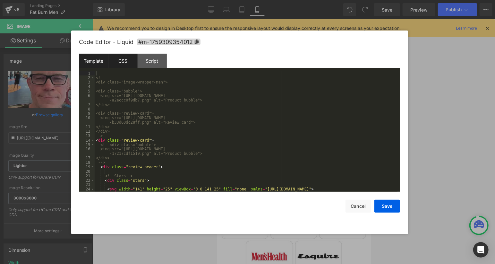
click at [130, 62] on div "CSS" at bounding box center [122, 61] width 29 height 14
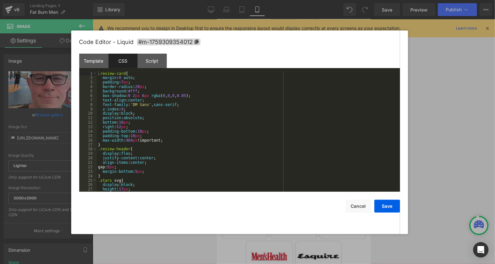
click at [170, 96] on div ".review-card { margin : 0 auto ; padding : 7 px ; border-radius : 20 px ; backg…" at bounding box center [247, 135] width 300 height 129
click at [160, 88] on div ".review-card { margin : 0 auto ; padding : 7 px ; border-radius : 20 px ; backg…" at bounding box center [247, 135] width 300 height 129
click at [124, 127] on div ".review-card { margin : 0 auto ; padding : 7 px ; border-radius : 20 px ; backg…" at bounding box center [247, 135] width 300 height 129
click at [233, 146] on div ".review-card { margin : 0 auto ; padding : 7 px ; border-radius : 20 px ; backg…" at bounding box center [247, 135] width 300 height 129
click at [383, 204] on button "Save" at bounding box center [387, 205] width 26 height 13
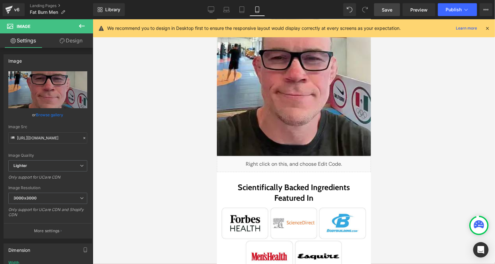
click at [391, 14] on link "Save" at bounding box center [387, 9] width 26 height 13
click at [455, 9] on span "Publish" at bounding box center [453, 9] width 16 height 5
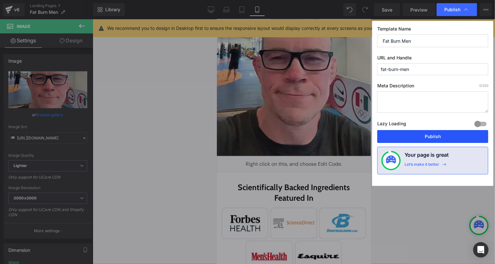
click at [437, 134] on button "Publish" at bounding box center [432, 136] width 111 height 13
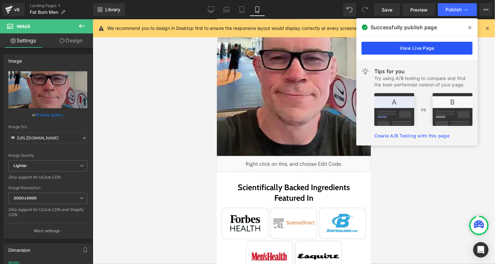
click at [420, 51] on link "View Live Page" at bounding box center [416, 48] width 111 height 13
